Goal: Go to known website: Access a specific website the user already knows

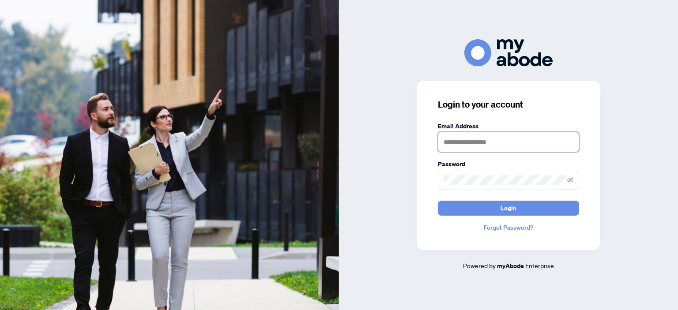
click at [499, 137] on input "text" at bounding box center [508, 142] width 141 height 20
type input "**********"
click at [465, 190] on form "**********" at bounding box center [508, 168] width 141 height 94
click at [438, 201] on button "Login" at bounding box center [508, 208] width 141 height 15
